Goal: Information Seeking & Learning: Learn about a topic

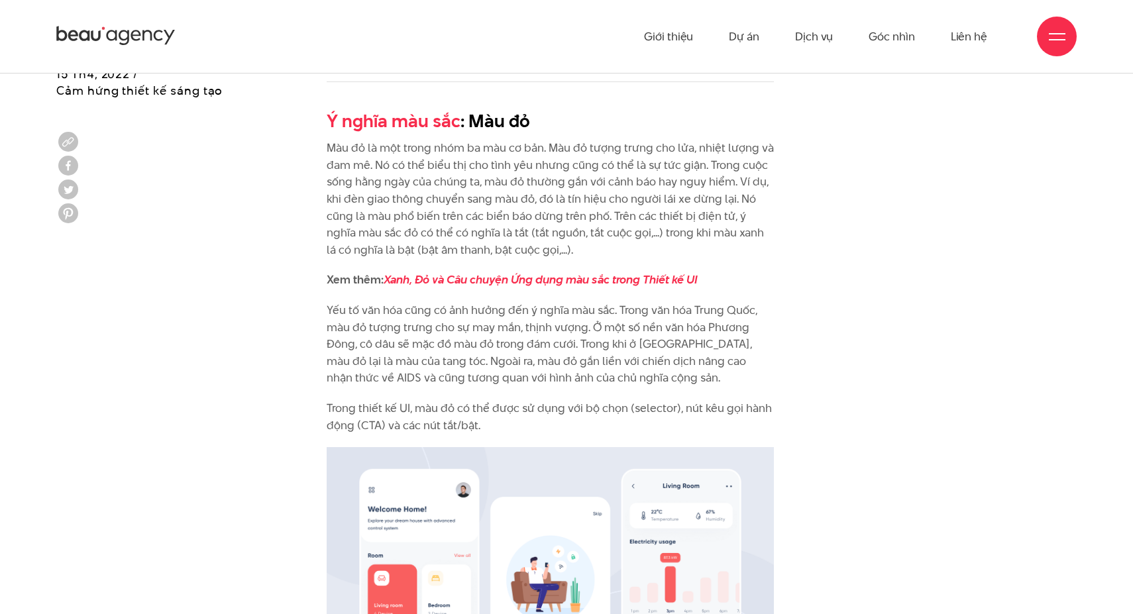
scroll to position [1283, 0]
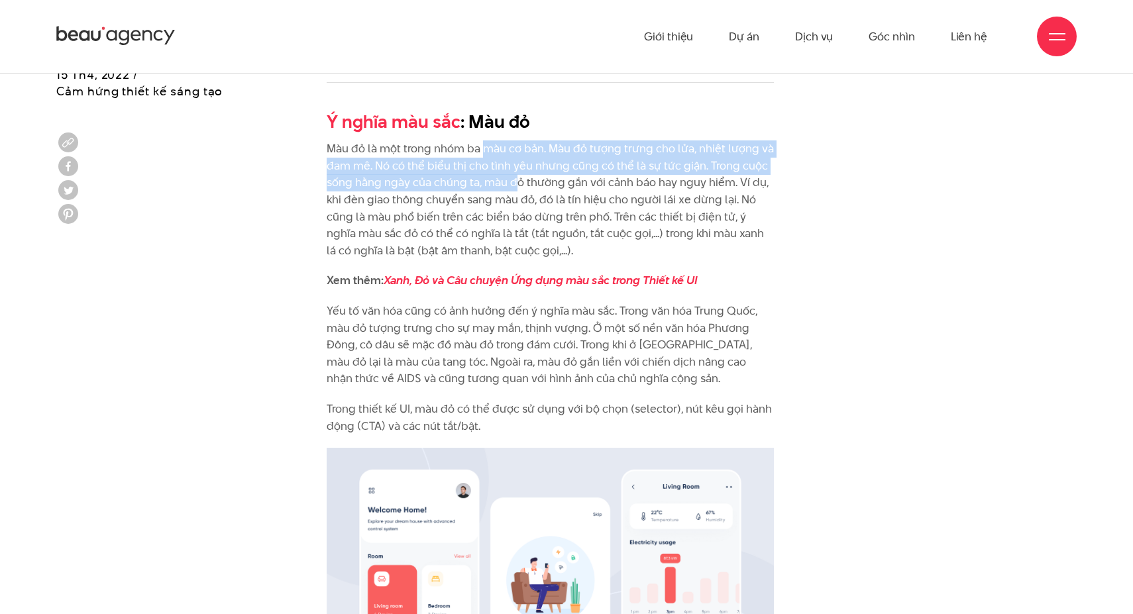
drag, startPoint x: 486, startPoint y: 150, endPoint x: 510, endPoint y: 189, distance: 45.8
click at [515, 185] on p "Màu đỏ là một trong nhóm ba màu cơ bản. Màu đỏ tượng trưng cho lửa, nhiệt lượng…" at bounding box center [550, 199] width 447 height 119
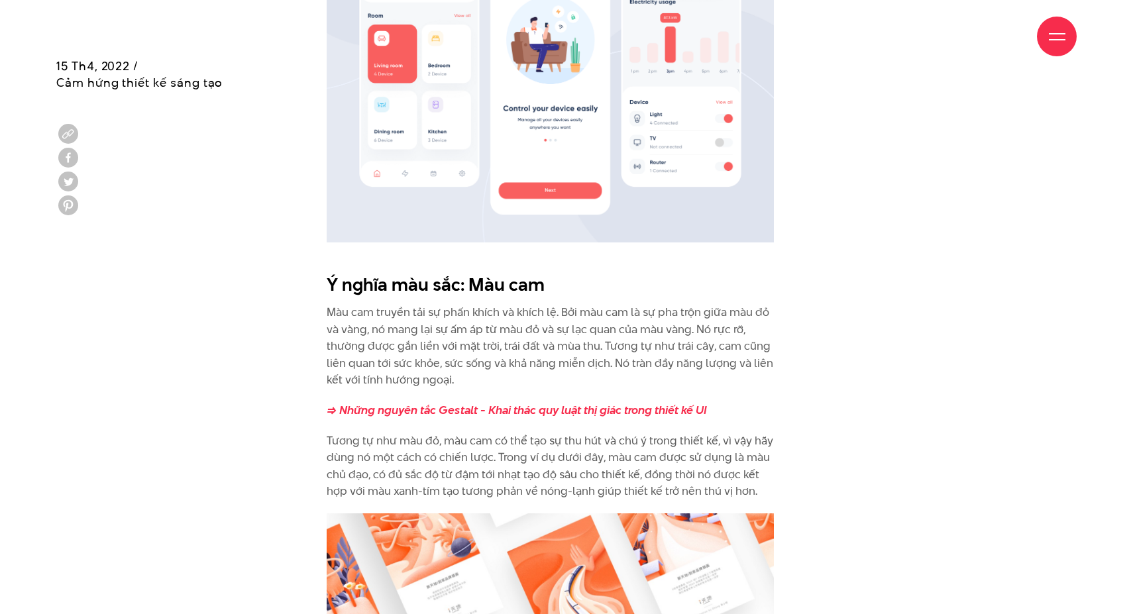
scroll to position [1828, 0]
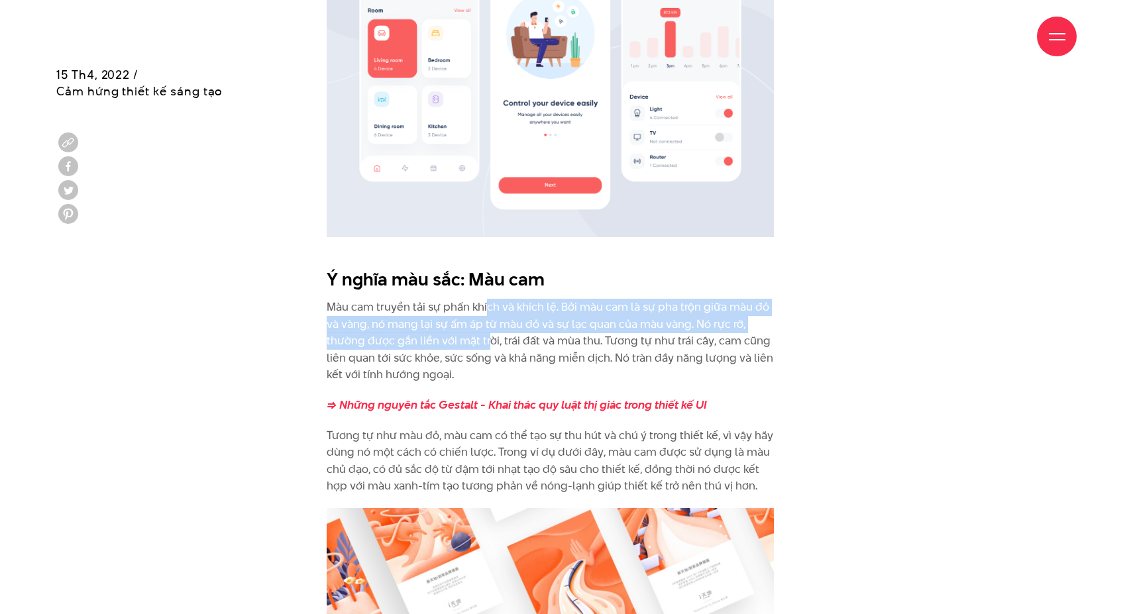
drag, startPoint x: 487, startPoint y: 315, endPoint x: 490, endPoint y: 346, distance: 32.0
click at [490, 346] on p "Màu cam truyền tải sự phấn khích và khích lệ. Bởi màu cam là sự pha trộn giữa m…" at bounding box center [550, 341] width 447 height 85
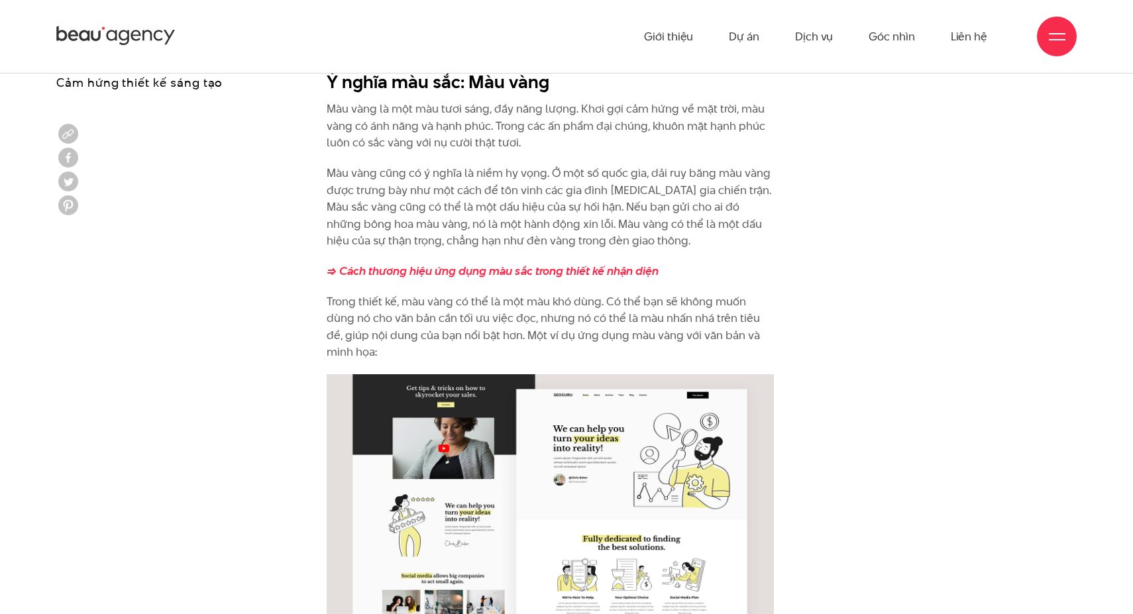
scroll to position [2622, 0]
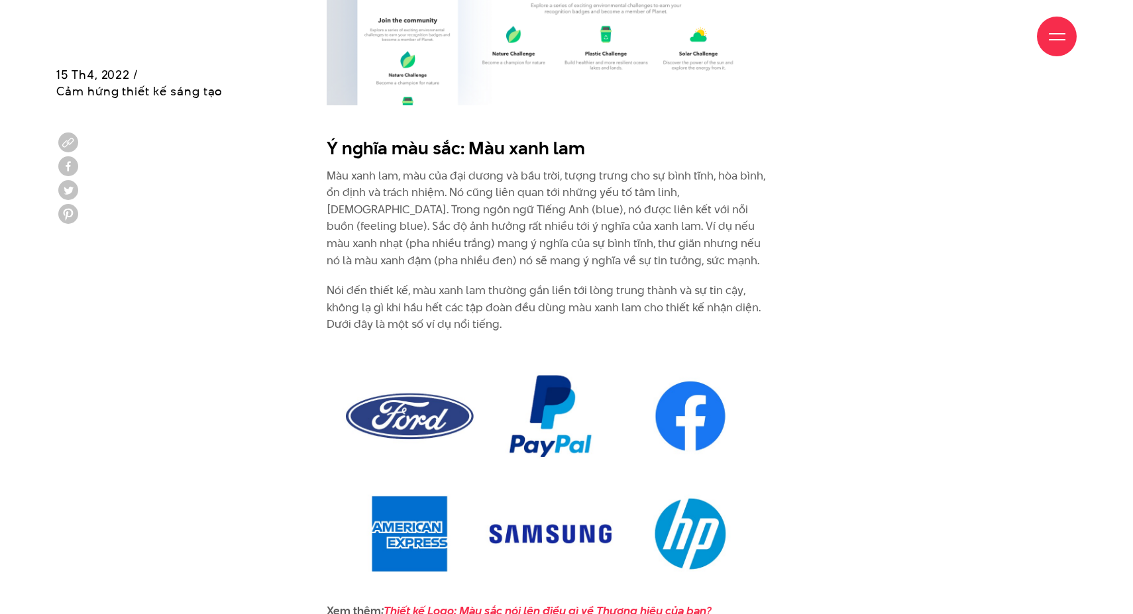
click at [374, 185] on p "Màu xanh lam, màu của đại dương và bầu trời, tượng trưng cho sự bình tĩnh, hòa …" at bounding box center [550, 219] width 447 height 102
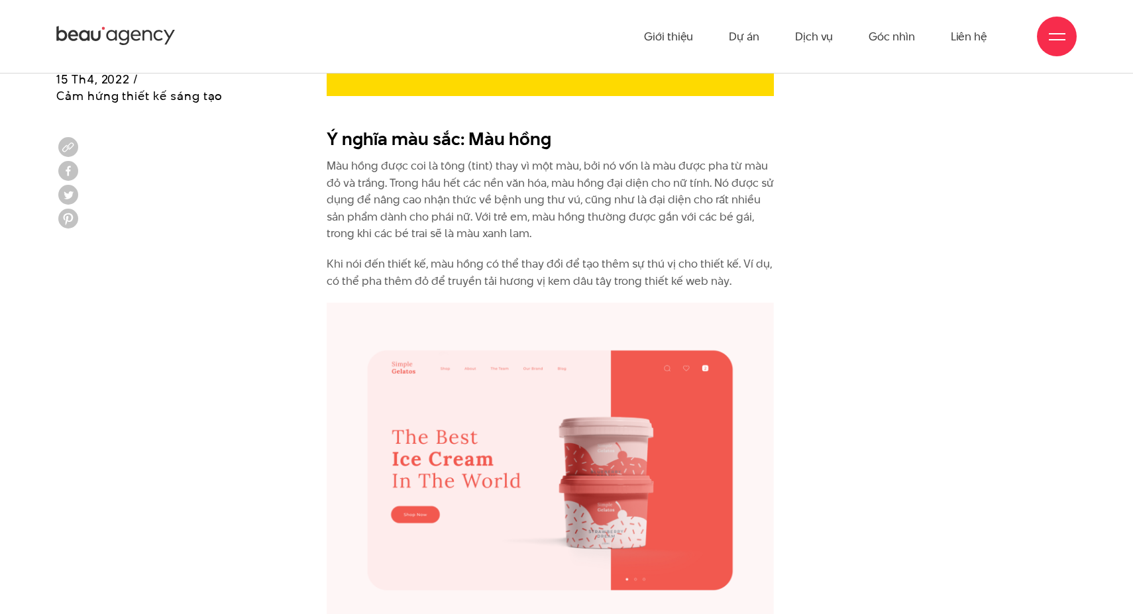
scroll to position [5208, 0]
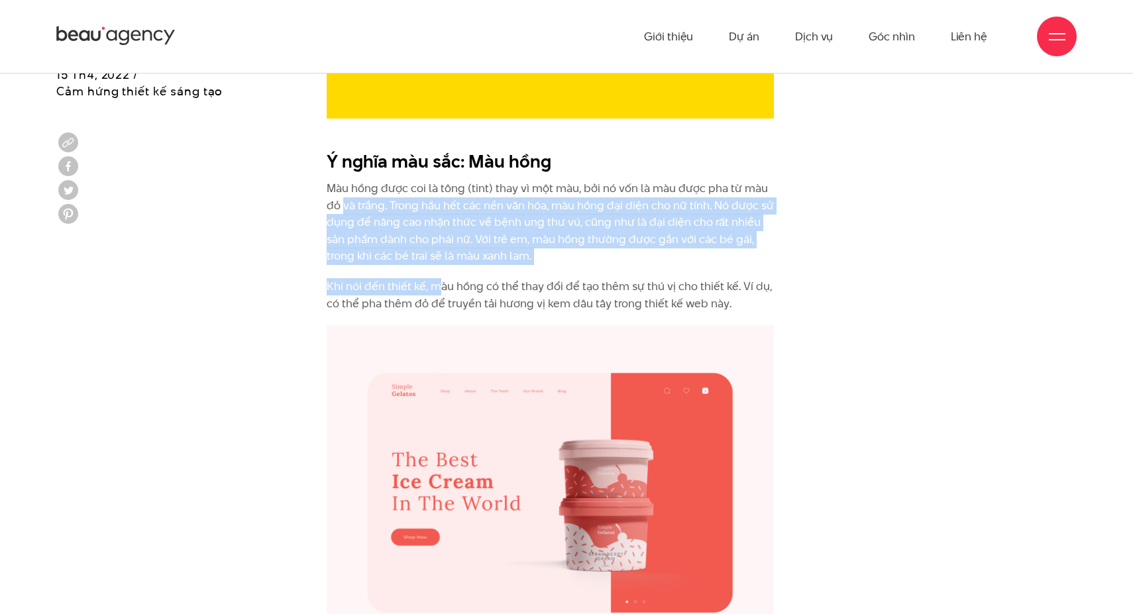
drag, startPoint x: 342, startPoint y: 172, endPoint x: 437, endPoint y: 246, distance: 120.5
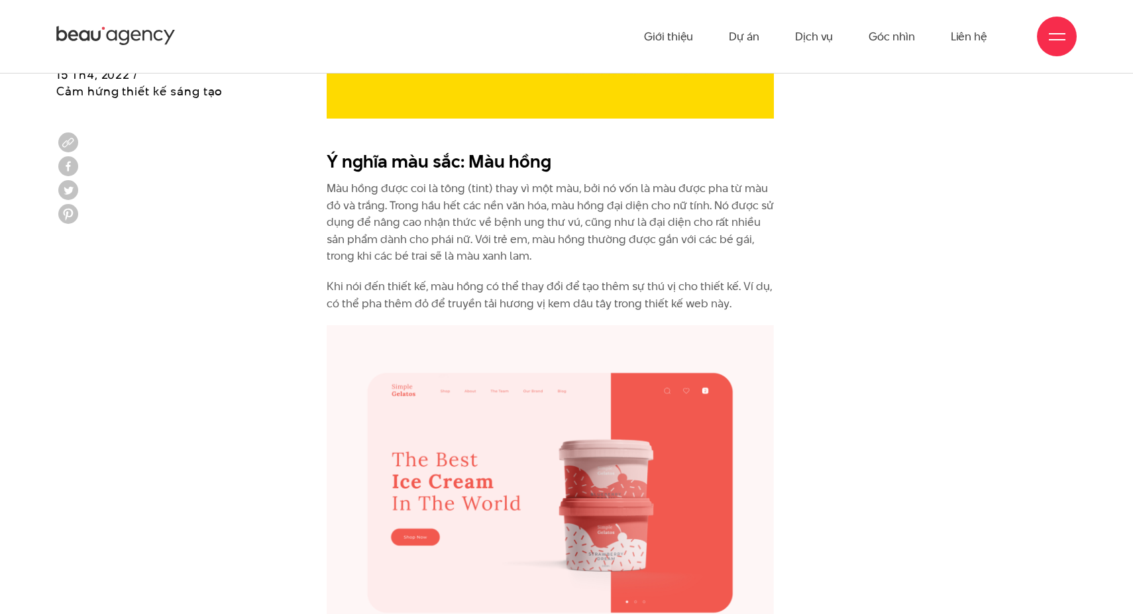
click at [466, 222] on p "Màu hồng được coi là tông (tint) thay vì một màu, bởi nó vốn là màu được pha từ…" at bounding box center [550, 222] width 447 height 85
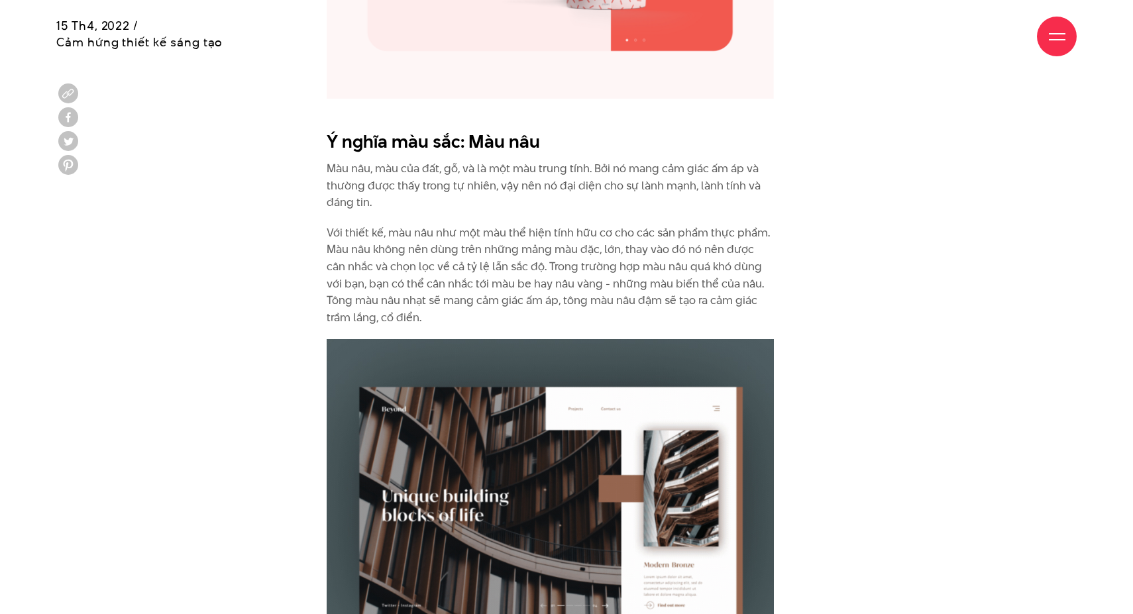
scroll to position [5778, 0]
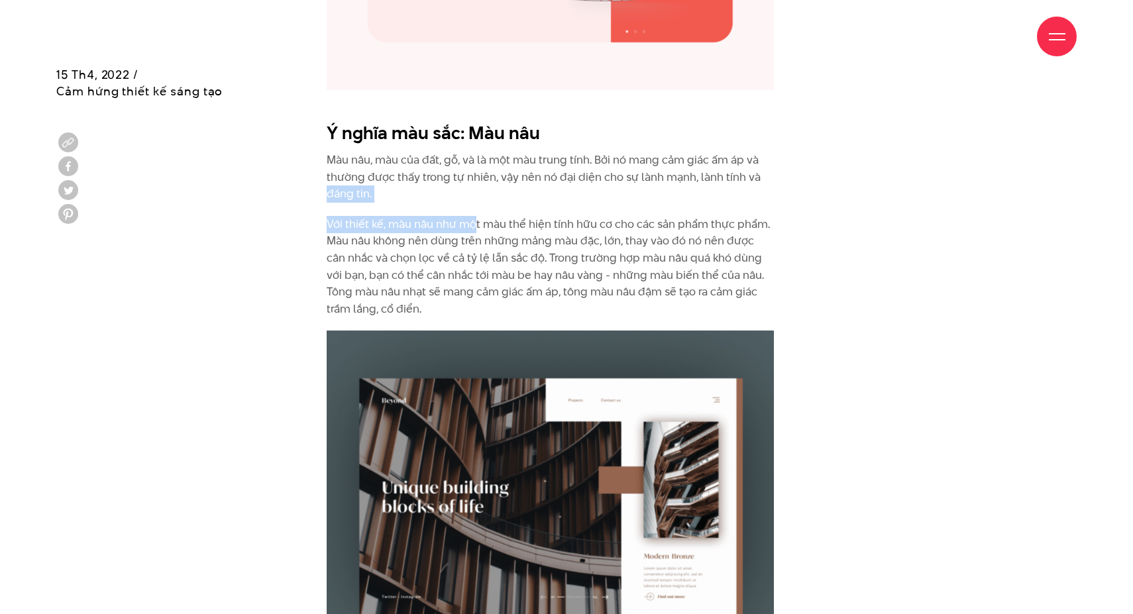
drag, startPoint x: 315, startPoint y: 162, endPoint x: 473, endPoint y: 199, distance: 162.6
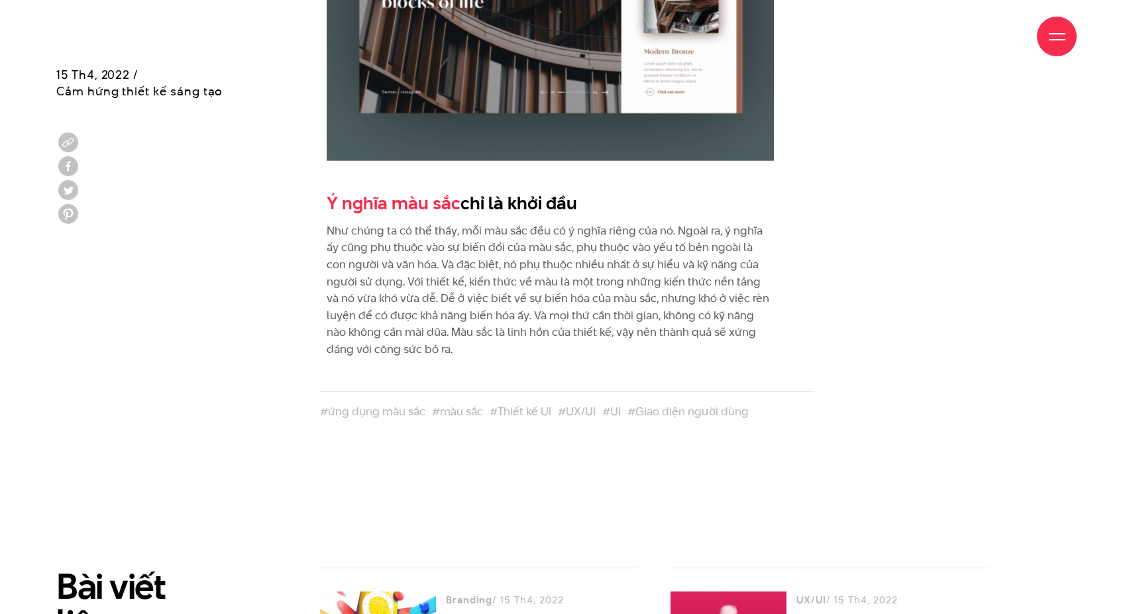
scroll to position [6289, 0]
